Goal: Information Seeking & Learning: Learn about a topic

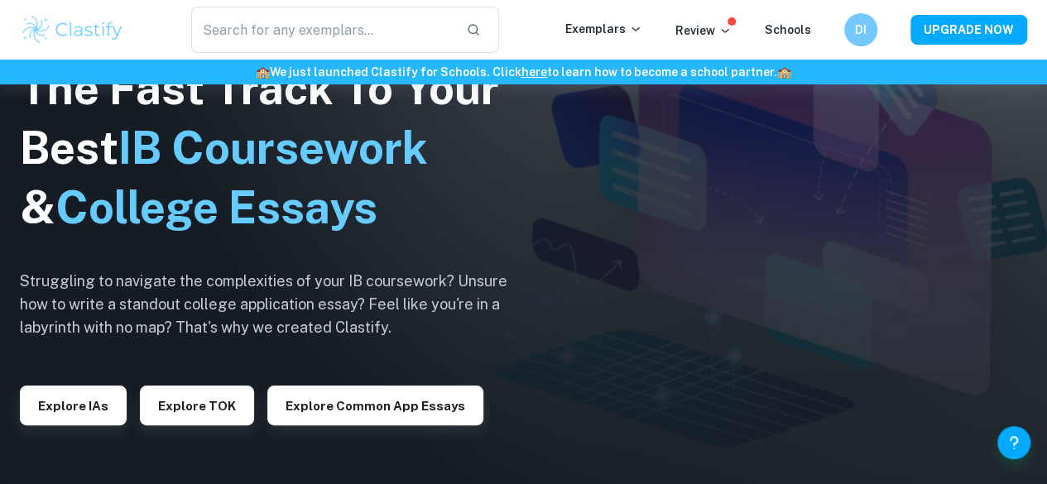
scroll to position [282, 0]
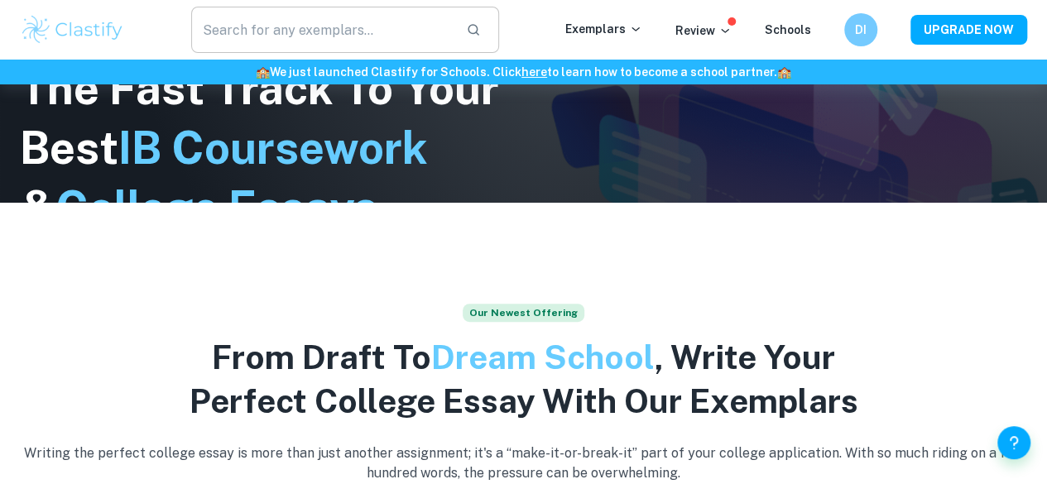
click at [303, 46] on input "text" at bounding box center [322, 30] width 262 height 46
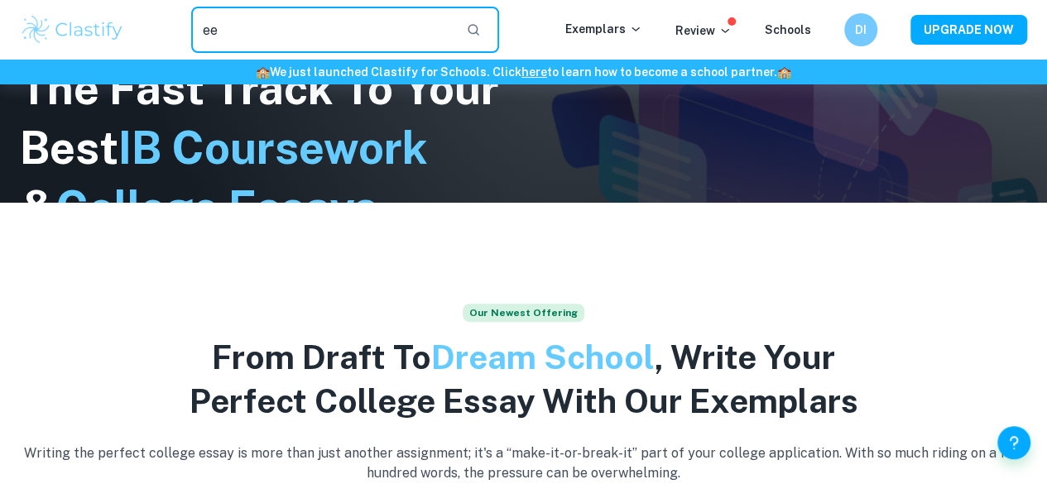
type input "ee"
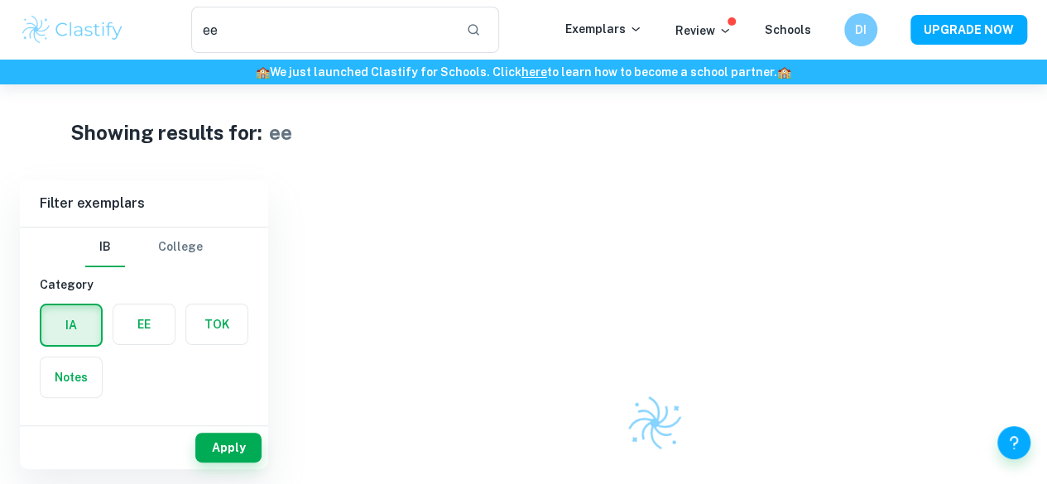
click at [146, 325] on label "button" at bounding box center [143, 325] width 61 height 40
click at [0, 0] on input "radio" at bounding box center [0, 0] width 0 height 0
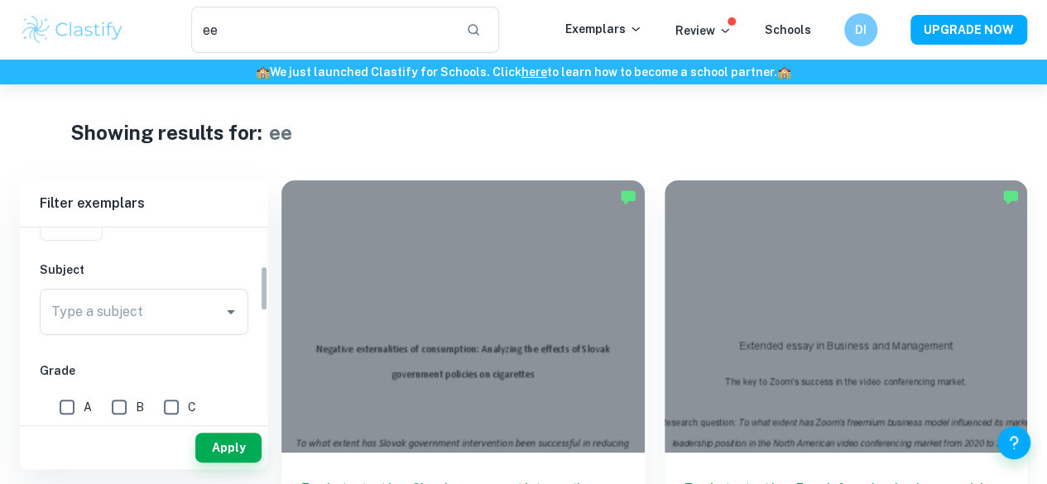
scroll to position [161, 0]
click at [159, 307] on input "Type a subject" at bounding box center [131, 308] width 169 height 31
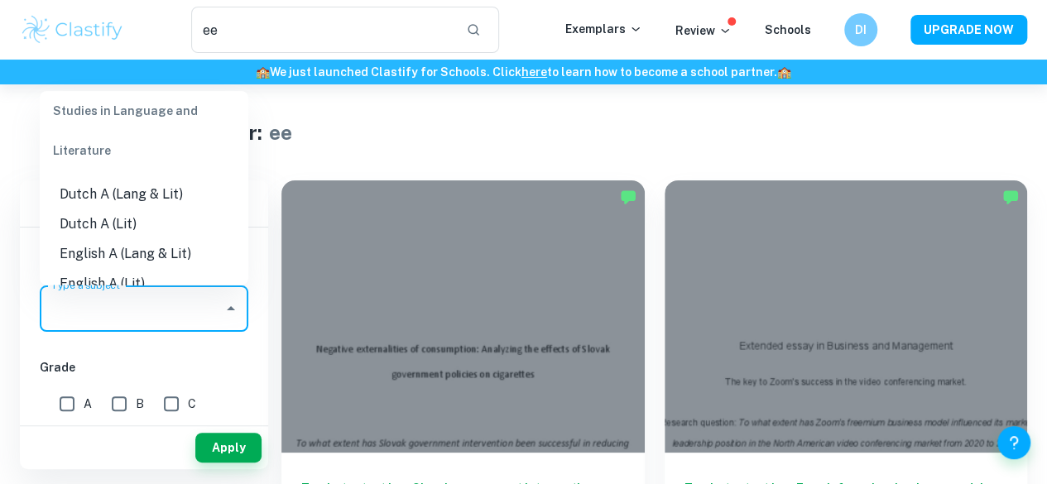
scroll to position [156, 0]
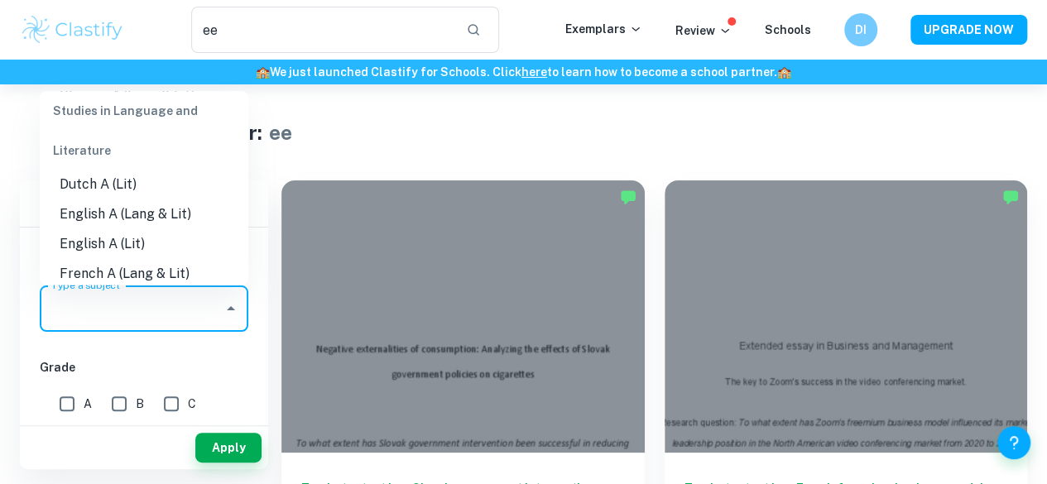
click at [157, 205] on li "English A (Lang & Lit)" at bounding box center [144, 215] width 209 height 30
type input "English A (Lang & Lit)"
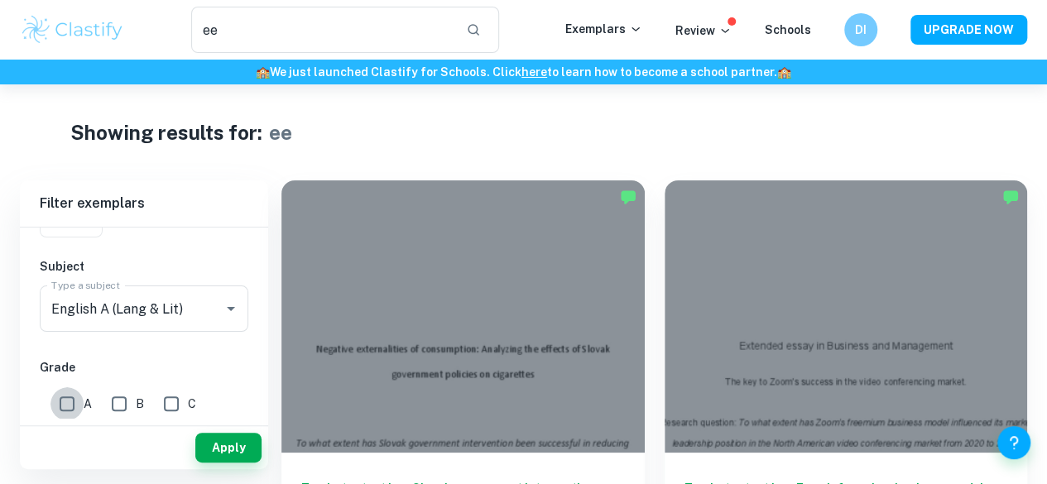
click at [78, 400] on input "A" at bounding box center [67, 403] width 33 height 33
checkbox input "true"
click at [219, 451] on button "Apply" at bounding box center [228, 448] width 66 height 30
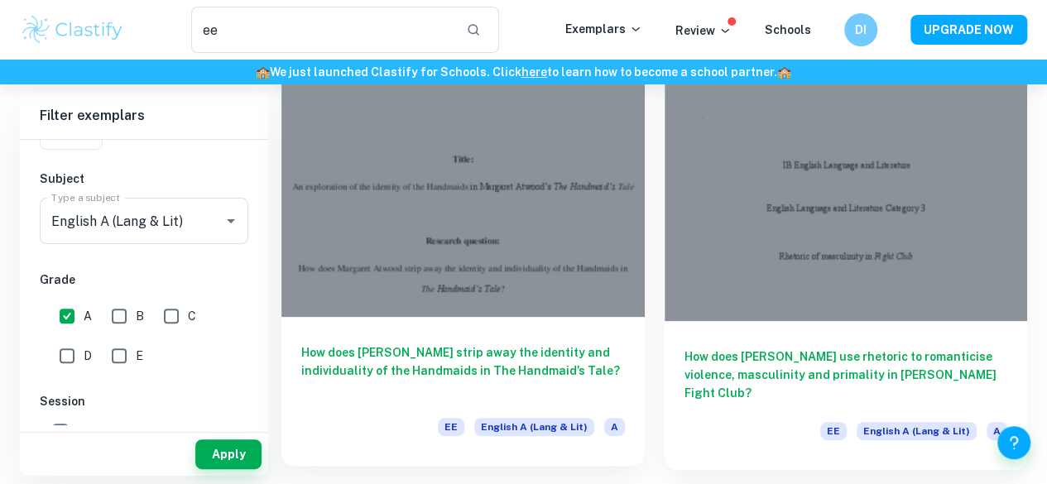
scroll to position [132, 0]
click at [379, 316] on div "How does [PERSON_NAME] strip away the identity and individuality of the Handmai…" at bounding box center [463, 390] width 363 height 149
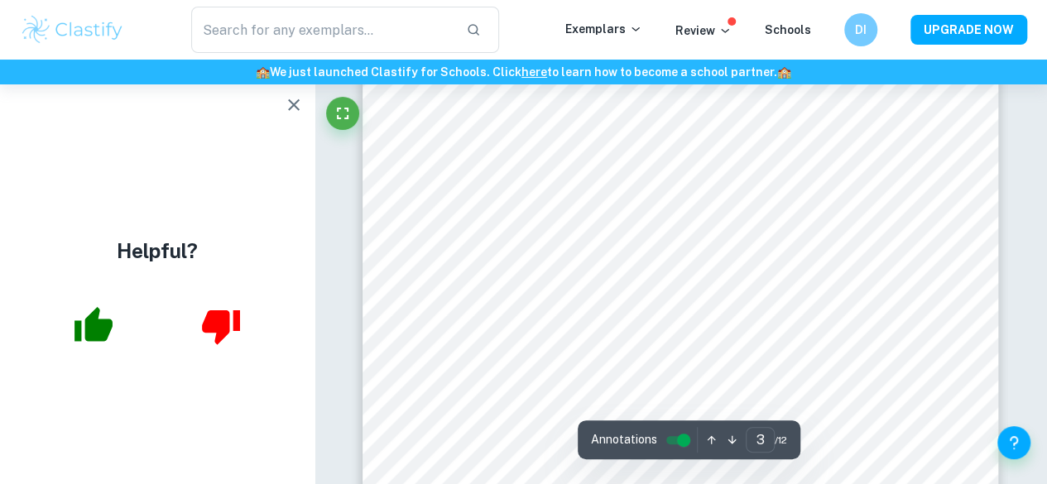
scroll to position [2216, 0]
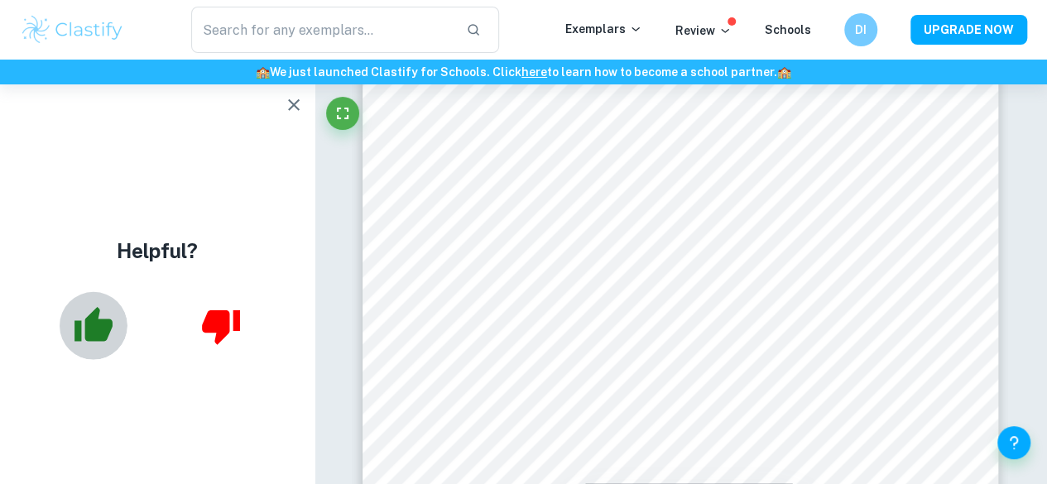
click at [84, 320] on icon "button" at bounding box center [94, 324] width 38 height 35
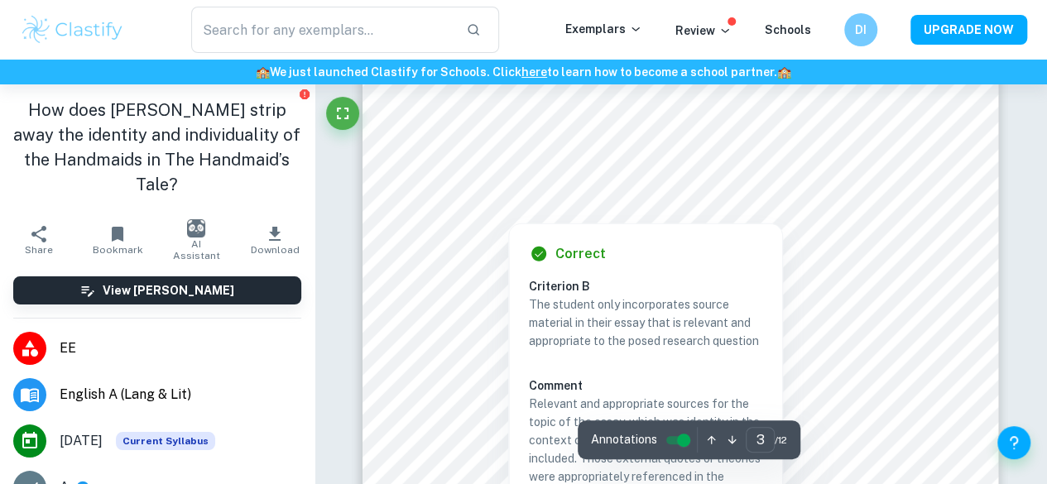
scroll to position [2337, 0]
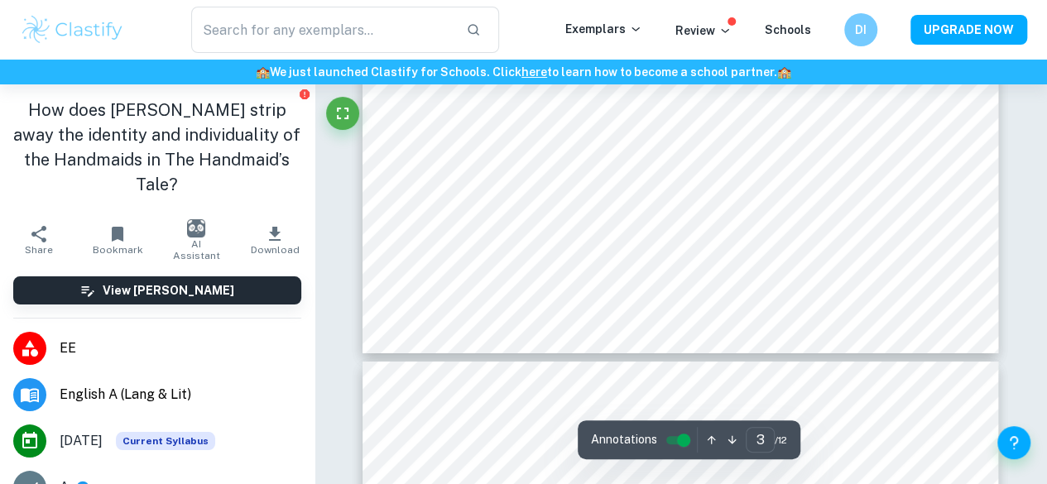
type input "4"
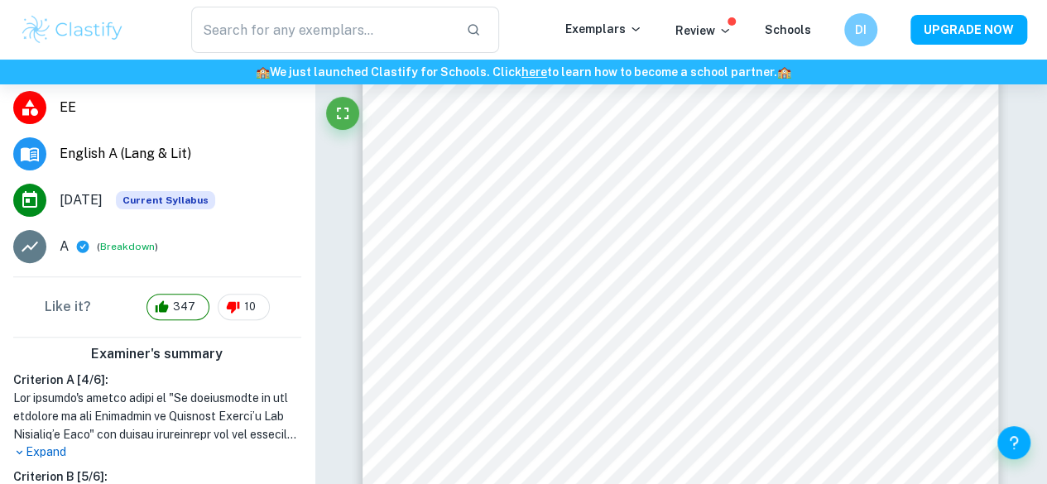
scroll to position [240, 0]
click at [121, 253] on button "Breakdown" at bounding box center [127, 247] width 55 height 15
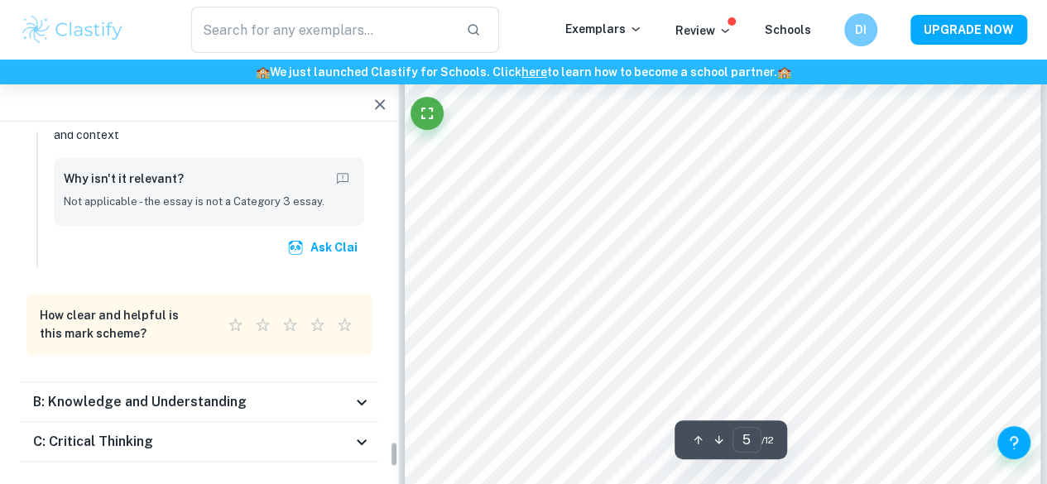
scroll to position [4088, 0]
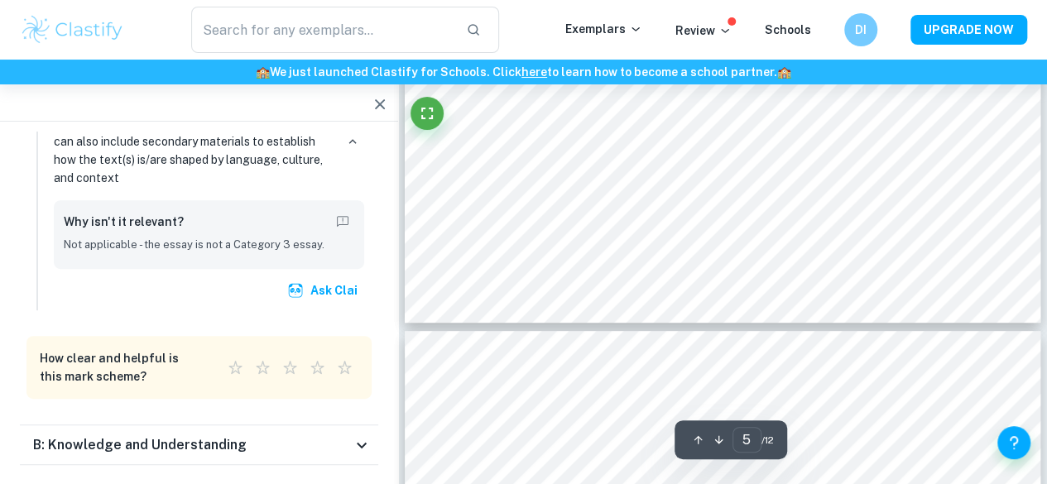
type input "4"
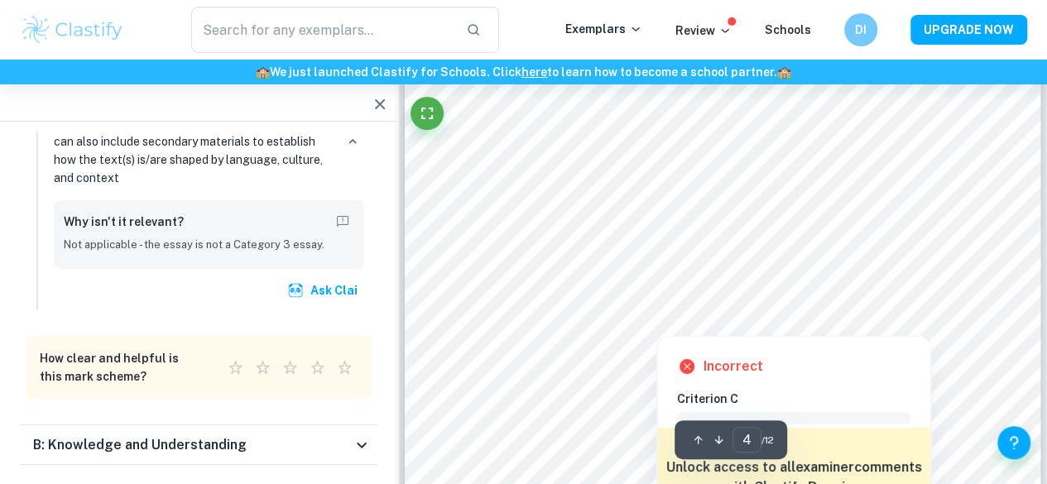
scroll to position [2907, 0]
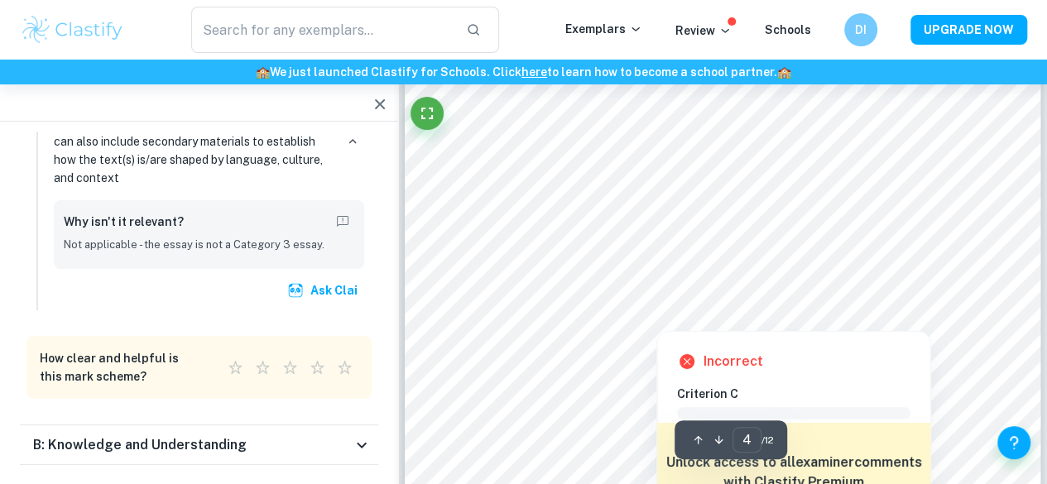
click at [366, 475] on icon at bounding box center [362, 485] width 20 height 20
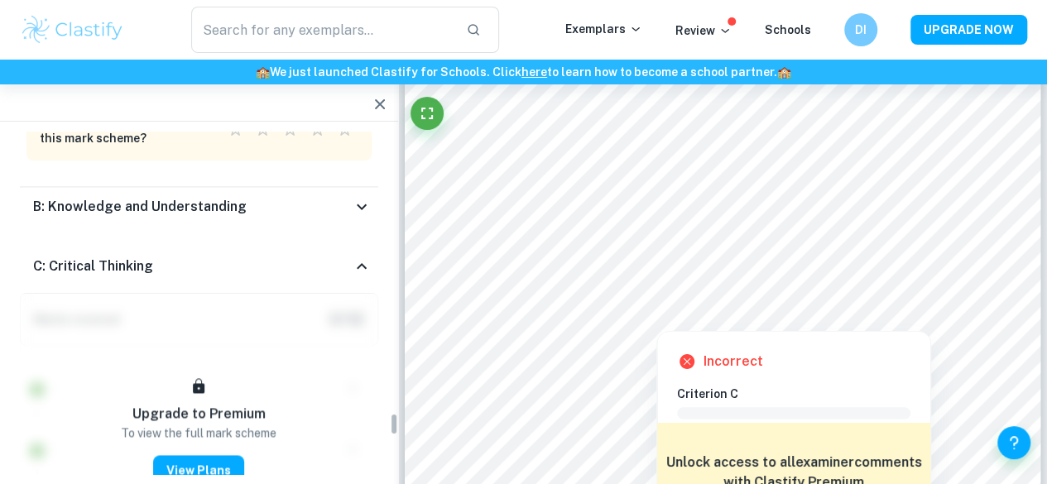
scroll to position [4328, 0]
click at [348, 255] on div "C: Critical Thinking" at bounding box center [192, 265] width 319 height 20
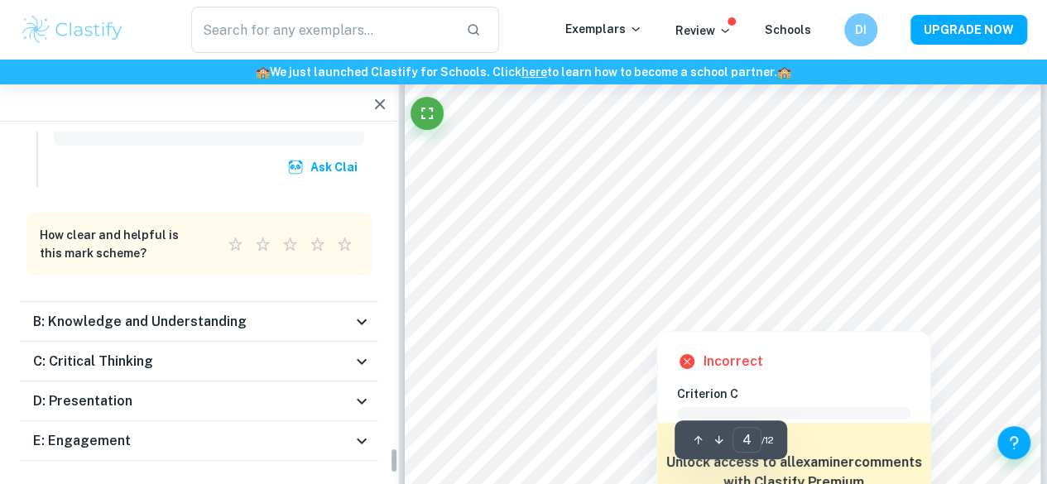
click at [657, 255] on div at bounding box center [722, 253] width 480 height 31
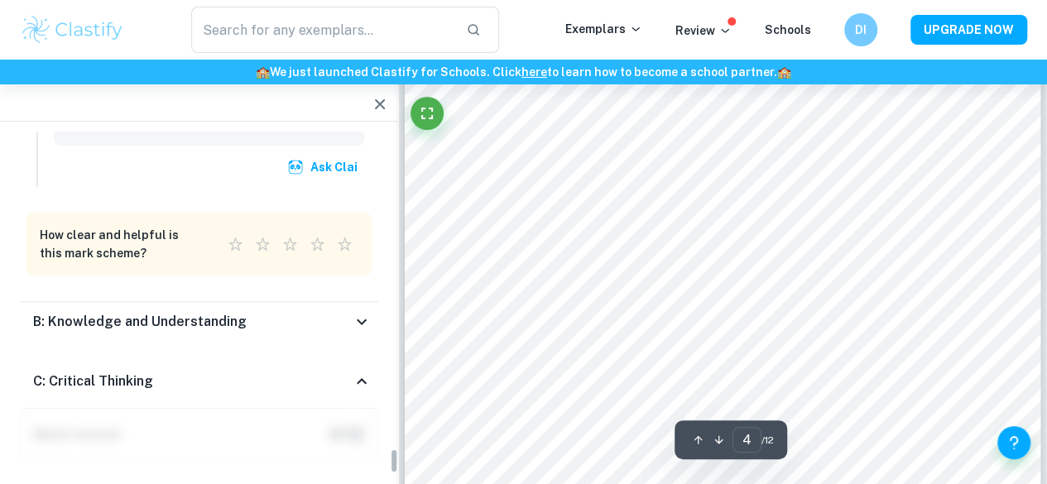
scroll to position [4708, 0]
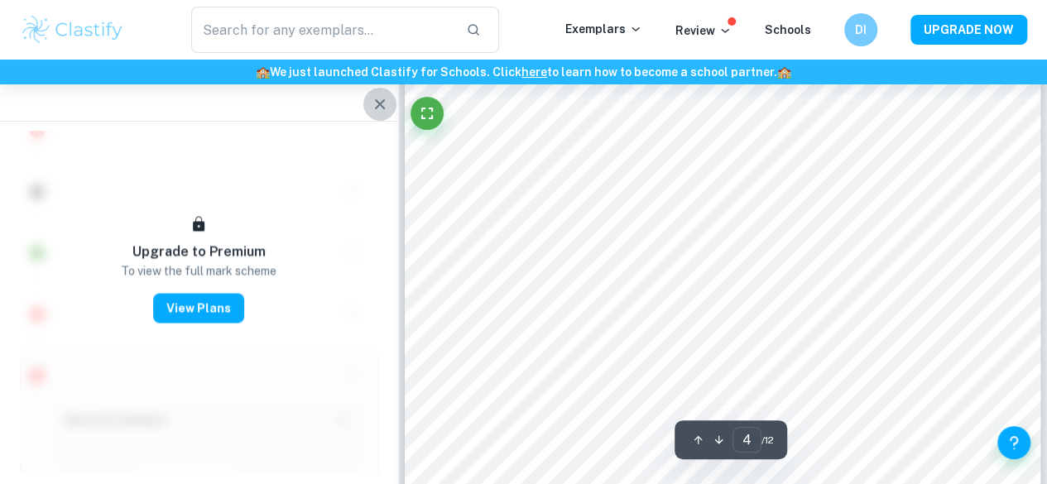
click at [378, 110] on icon "button" at bounding box center [380, 104] width 20 height 20
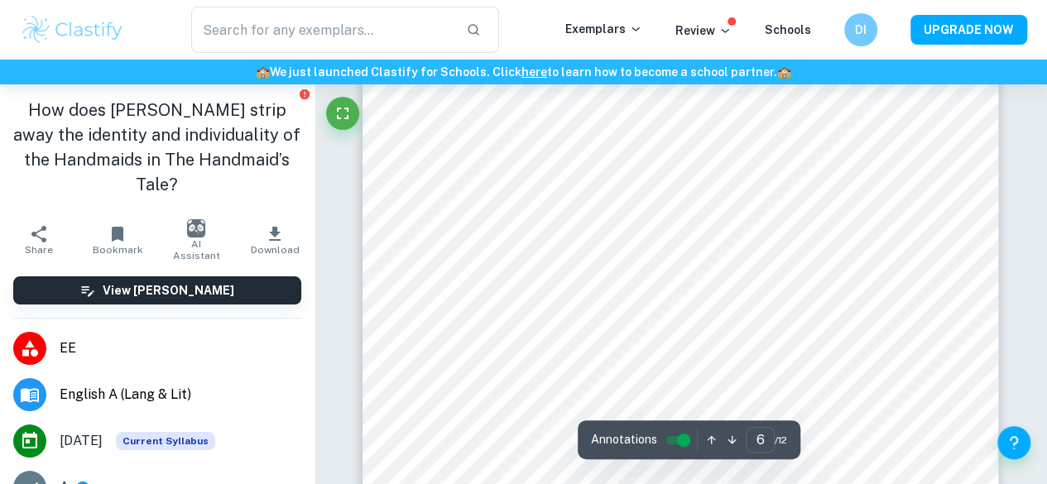
scroll to position [4937, 0]
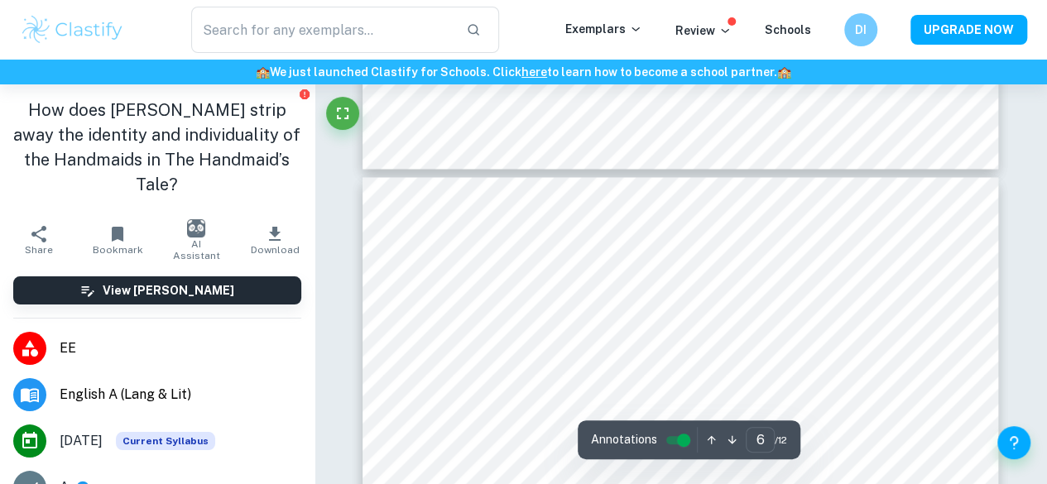
type input "5"
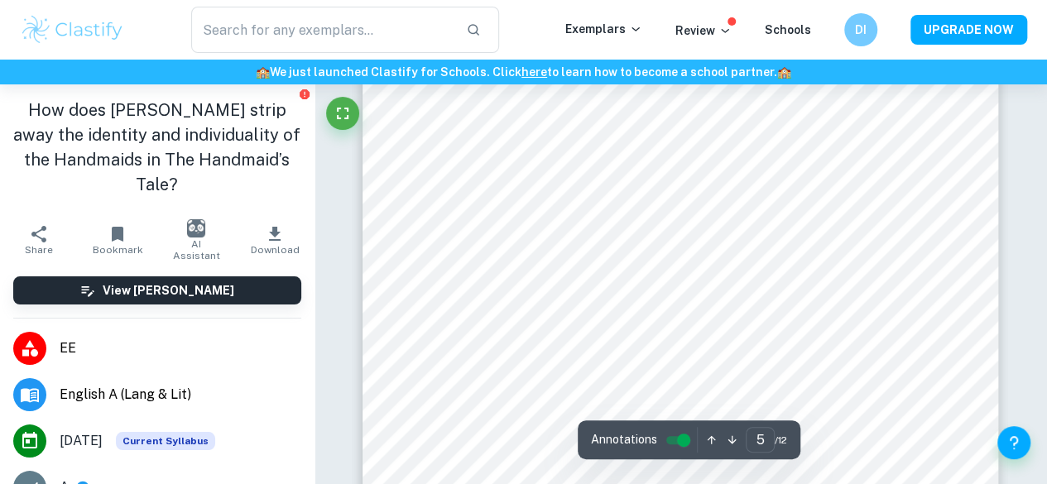
scroll to position [4046, 0]
